Goal: Transaction & Acquisition: Book appointment/travel/reservation

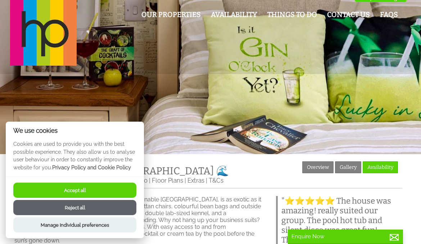
scroll to position [6, 0]
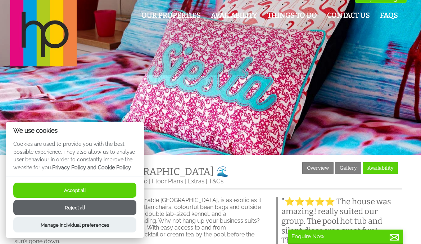
click at [101, 189] on button "Accept all" at bounding box center [74, 189] width 123 height 15
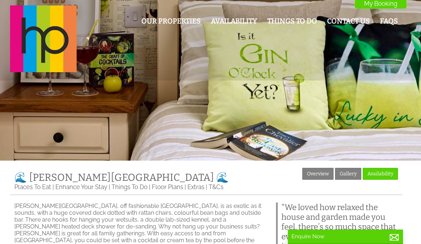
scroll to position [6, 0]
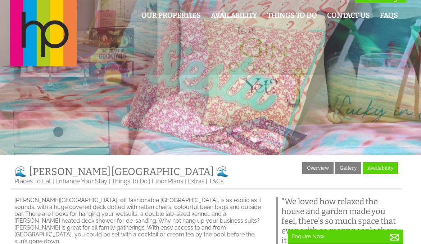
click at [101, 189] on div "Properties 🌊 Halula Beach House 🌊 Overview Gallery Availability Places To Eat E…" at bounding box center [206, 175] width 393 height 27
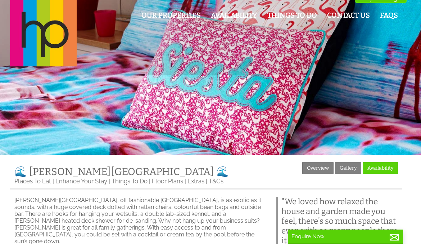
click at [101, 189] on div "Properties 🌊 Halula Beach House 🌊 Overview Gallery Availability Places To Eat E…" at bounding box center [206, 175] width 393 height 27
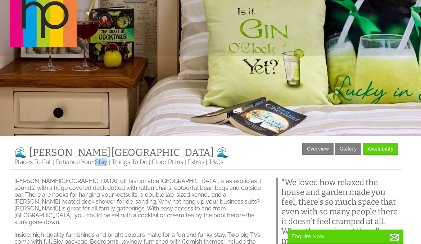
scroll to position [24, 0]
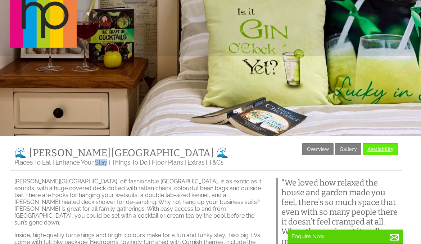
click at [375, 146] on link "Availability" at bounding box center [380, 149] width 35 height 12
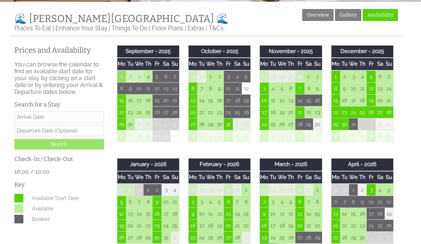
scroll to position [158, 0]
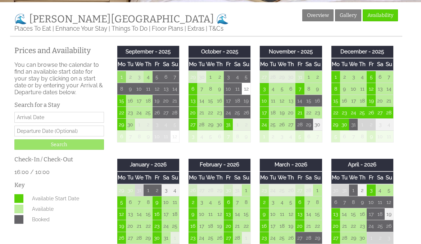
drag, startPoint x: 110, startPoint y: 152, endPoint x: 106, endPoint y: 156, distance: 4.6
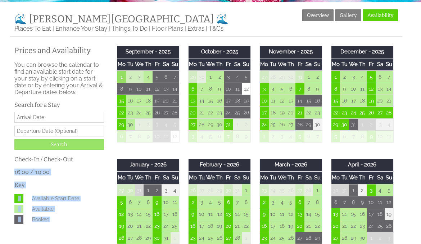
scroll to position [0, 0]
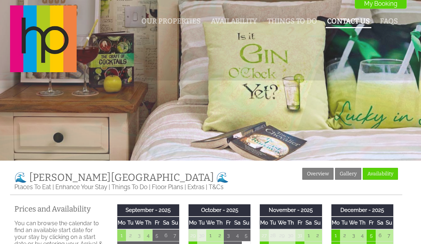
click at [356, 18] on link "Contact Us" at bounding box center [348, 21] width 43 height 8
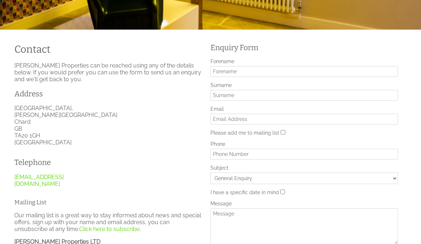
scroll to position [134, 0]
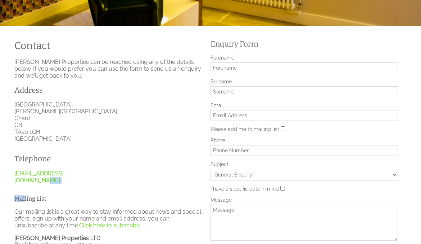
drag, startPoint x: 93, startPoint y: 177, endPoint x: 17, endPoint y: 193, distance: 77.7
click at [17, 193] on div "Contact Halula Properties can be reached using any of the details below. If you…" at bounding box center [108, 150] width 196 height 234
drag, startPoint x: 17, startPoint y: 193, endPoint x: 10, endPoint y: 174, distance: 20.3
click at [10, 174] on div "Telephone info@halulaproperties.com" at bounding box center [57, 168] width 94 height 41
drag, startPoint x: 10, startPoint y: 174, endPoint x: 94, endPoint y: 171, distance: 84.0
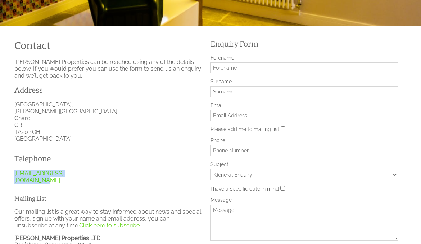
click at [94, 171] on div "Telephone info@halulaproperties.com" at bounding box center [57, 168] width 94 height 41
drag, startPoint x: 94, startPoint y: 171, endPoint x: 65, endPoint y: 171, distance: 29.2
click at [64, 171] on link "info@halulaproperties.com" at bounding box center [38, 177] width 49 height 14
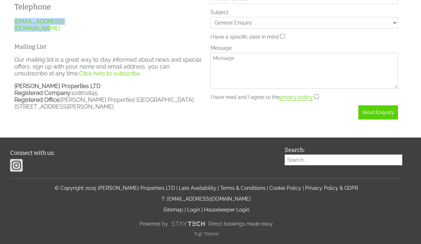
scroll to position [288, 0]
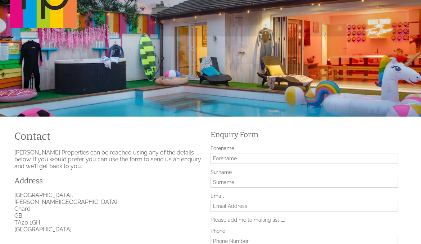
scroll to position [0, 0]
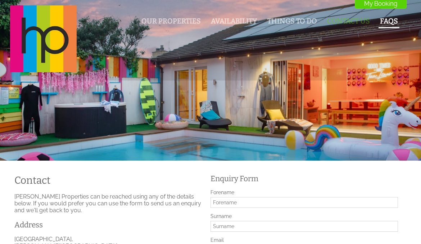
click at [387, 19] on link "FAQs" at bounding box center [389, 21] width 18 height 8
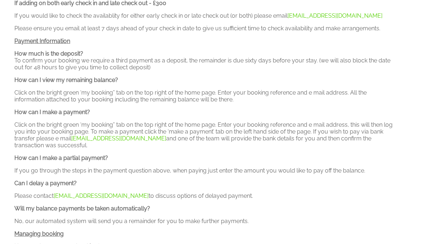
scroll to position [595, 0]
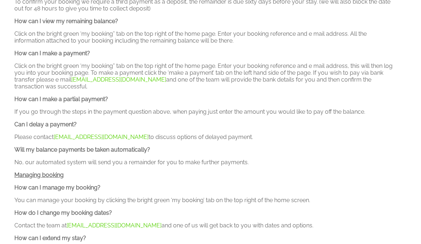
click at [387, 12] on p "How much is the deposit? To confirm your booking we require a third payment as …" at bounding box center [206, 1] width 384 height 21
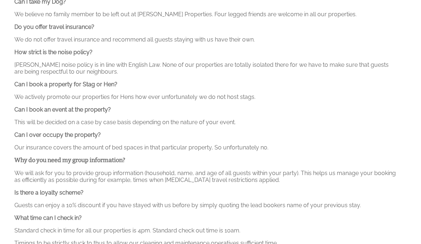
scroll to position [237, 0]
